Goal: Find contact information: Find contact information

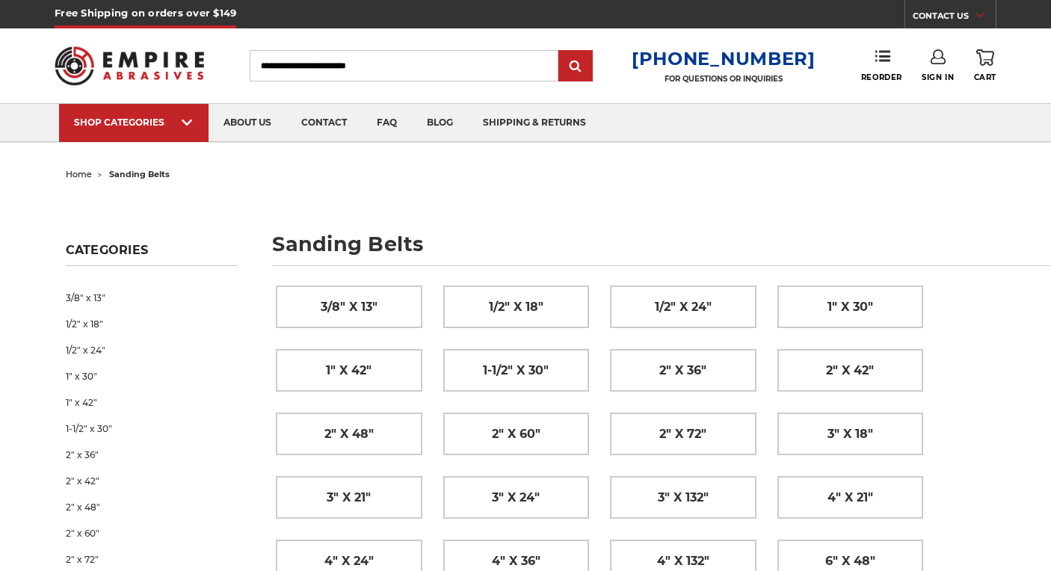
click at [949, 13] on link "CONTACT US" at bounding box center [954, 17] width 83 height 21
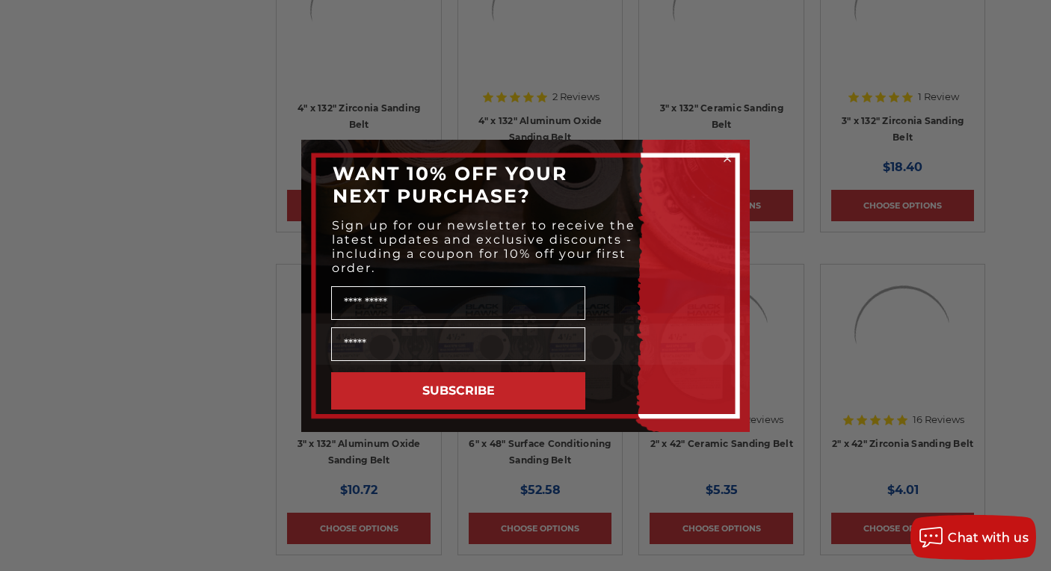
scroll to position [8328, 0]
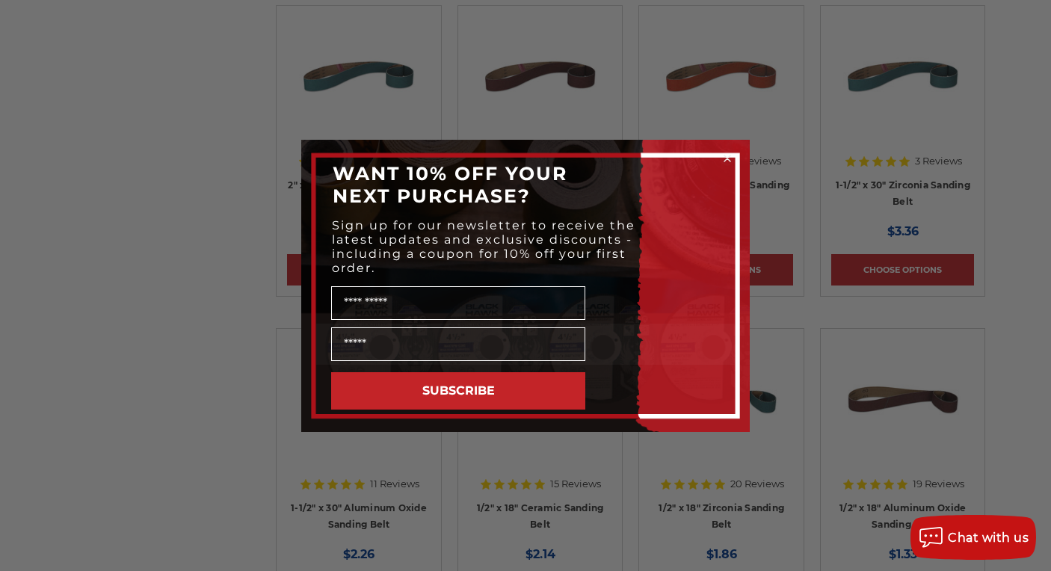
click at [729, 155] on circle "Close dialog" at bounding box center [728, 158] width 14 height 14
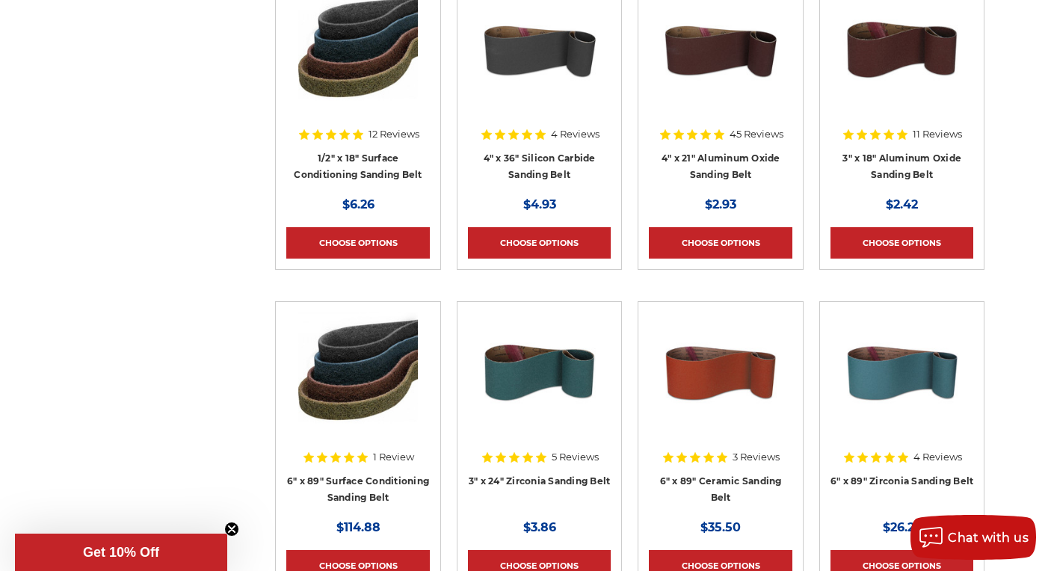
scroll to position [3252, 1]
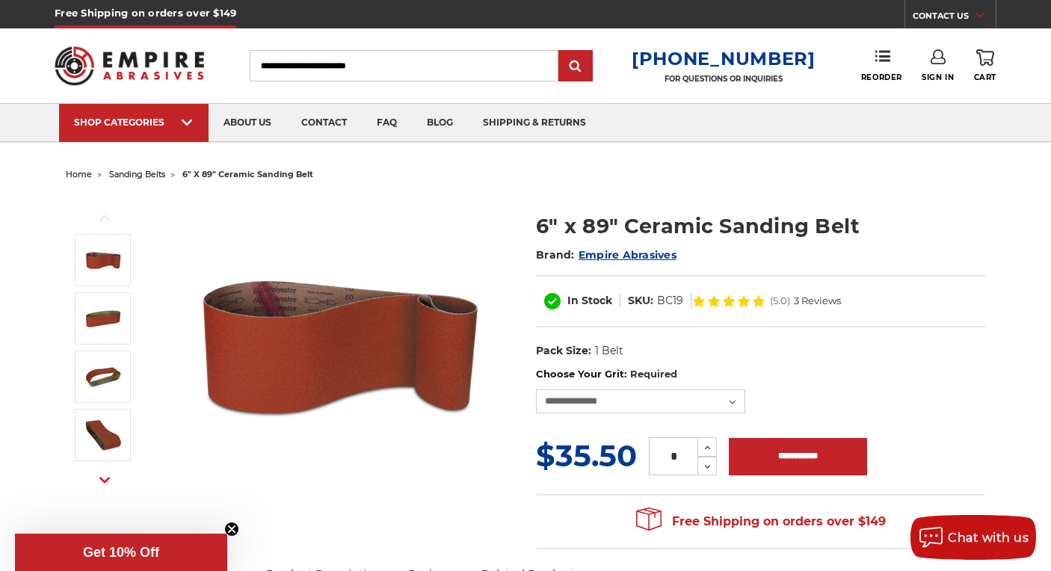
click at [946, 19] on link "CONTACT US" at bounding box center [954, 17] width 83 height 21
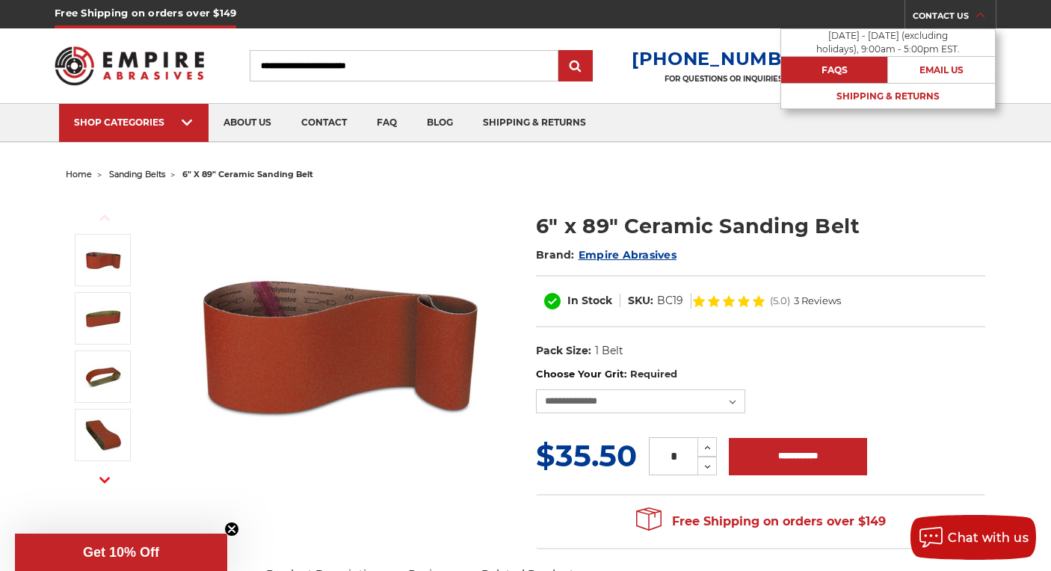
click at [854, 66] on link "FAQs" at bounding box center [834, 70] width 107 height 26
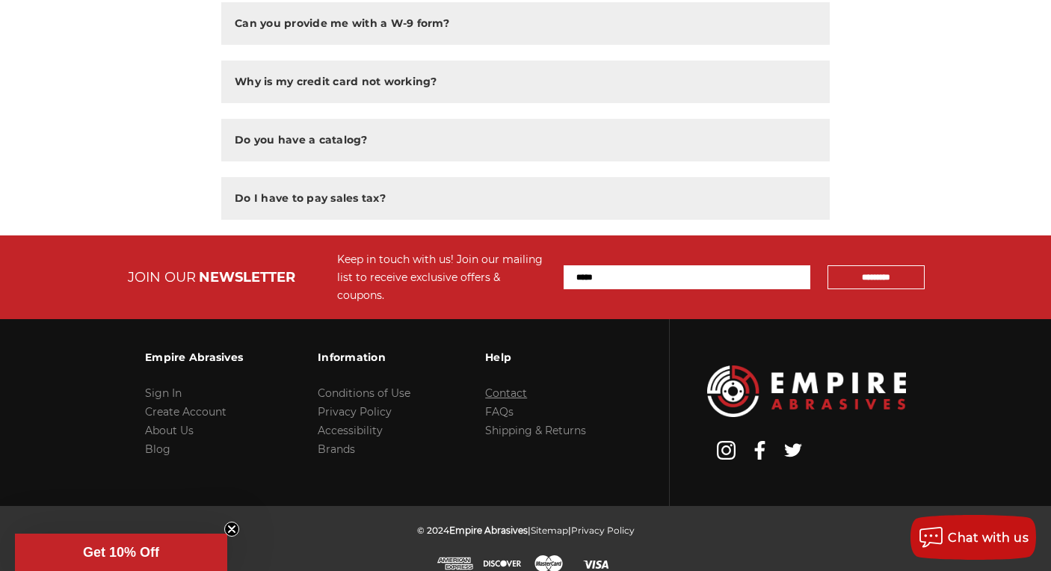
click at [514, 386] on link "Contact" at bounding box center [506, 392] width 42 height 13
